Goal: Task Accomplishment & Management: Manage account settings

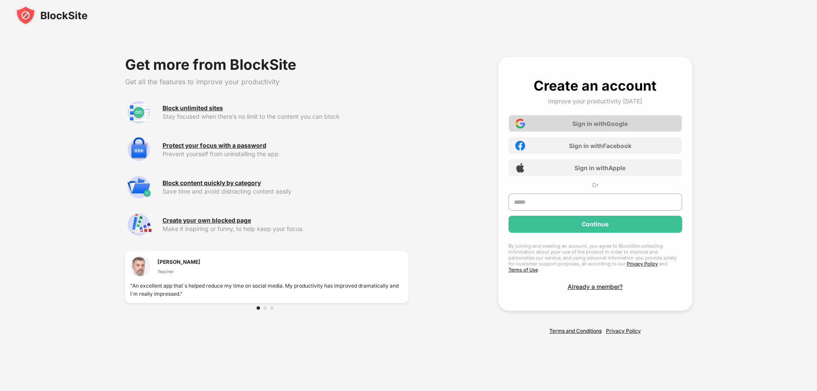
click at [611, 126] on div "Sign in with Google" at bounding box center [599, 123] width 55 height 7
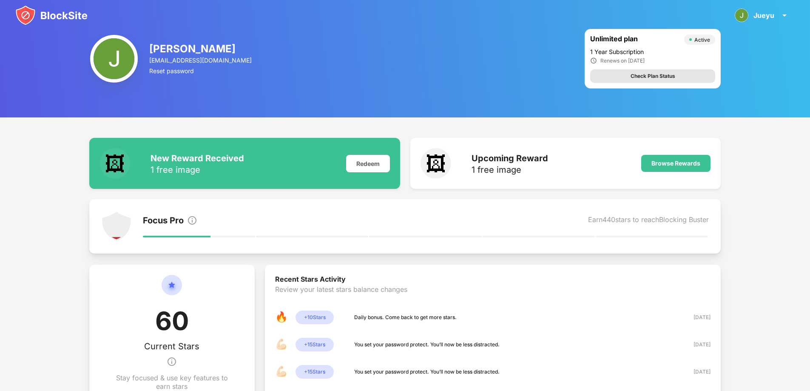
click at [652, 76] on div "Check Plan Status" at bounding box center [653, 76] width 45 height 9
click at [649, 72] on div "Renew Subscription" at bounding box center [652, 75] width 49 height 9
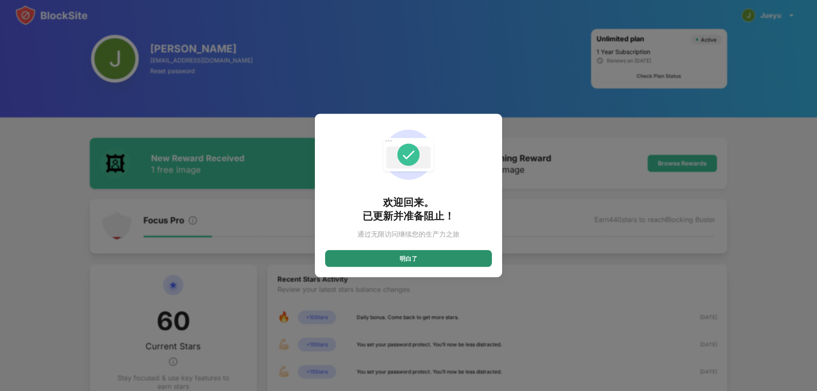
click at [416, 257] on div "明白了" at bounding box center [408, 258] width 18 height 7
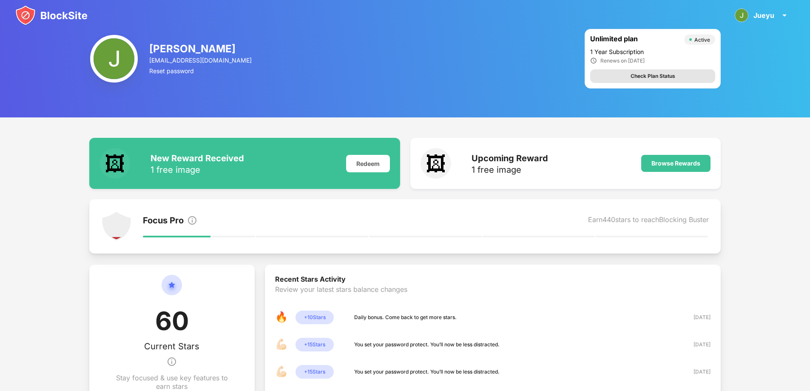
click at [676, 75] on div "Check Plan Status" at bounding box center [652, 76] width 125 height 14
click at [629, 75] on div "Renew Subscription" at bounding box center [652, 75] width 49 height 9
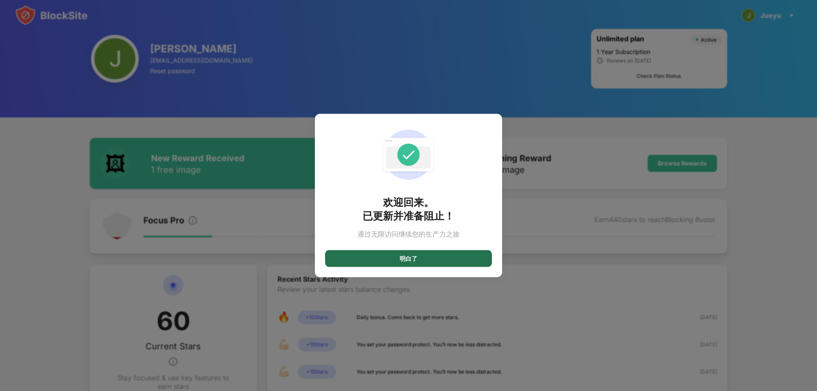
click at [419, 259] on div "明白了" at bounding box center [408, 258] width 167 height 17
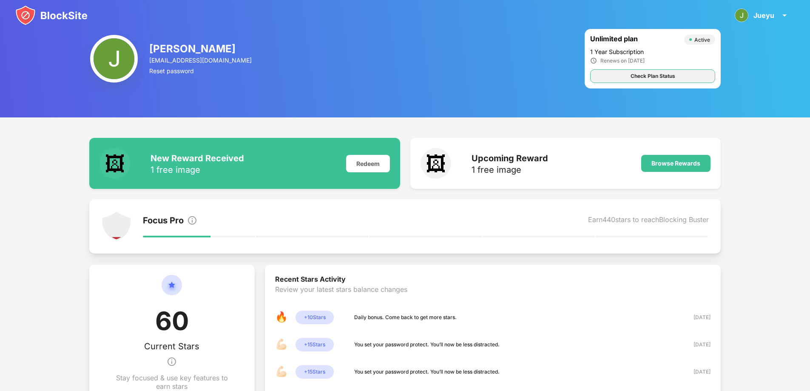
click at [667, 75] on div "Check Plan Status" at bounding box center [653, 76] width 45 height 9
